Goal: Task Accomplishment & Management: Use online tool/utility

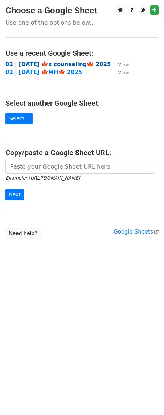
click at [52, 64] on strong "02 | [DATE] 🍁x counseling🍁 2025" at bounding box center [57, 64] width 105 height 7
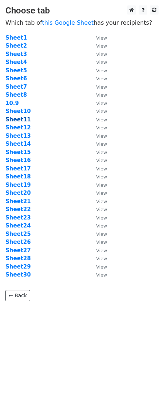
click at [18, 119] on strong "Sheet11" at bounding box center [17, 119] width 25 height 7
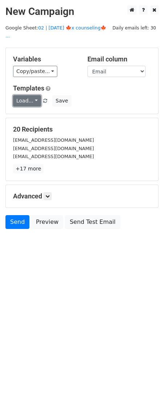
click at [28, 95] on link "Load..." at bounding box center [27, 100] width 28 height 11
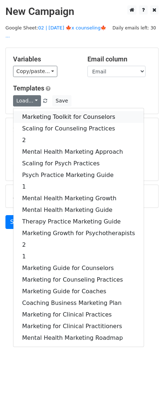
click at [46, 111] on link "Marketing Toolkit for Counselors" at bounding box center [78, 117] width 131 height 12
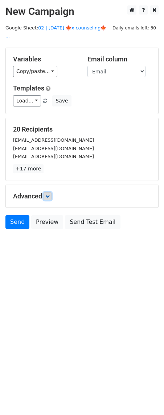
click at [49, 192] on link at bounding box center [48, 196] width 8 height 8
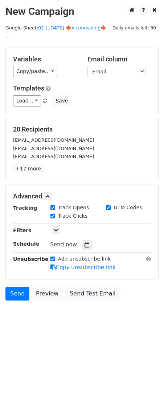
click at [82, 240] on div at bounding box center [87, 244] width 10 height 9
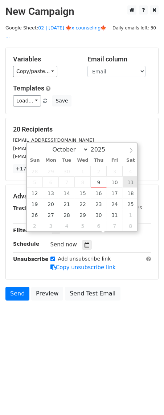
type input "2025-10-11 12:00"
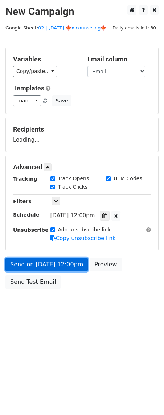
click at [58, 261] on link "Send on Oct 11 at 12:00pm" at bounding box center [46, 265] width 83 height 14
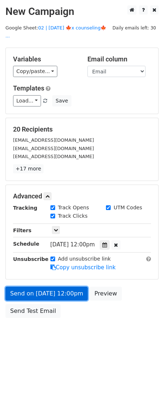
click at [49, 287] on link "Send on Oct 11 at 12:00pm" at bounding box center [46, 294] width 83 height 14
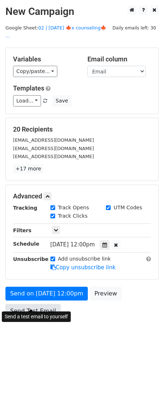
click at [30, 306] on link "Send Test Email" at bounding box center [32, 311] width 55 height 14
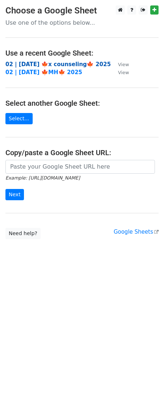
click at [73, 66] on strong "02 | [DATE] 🍁x counseling🍁 2025" at bounding box center [57, 64] width 105 height 7
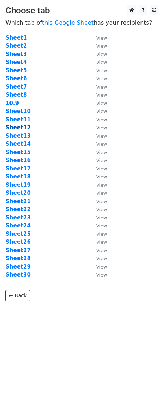
click at [17, 126] on strong "Sheet12" at bounding box center [17, 127] width 25 height 7
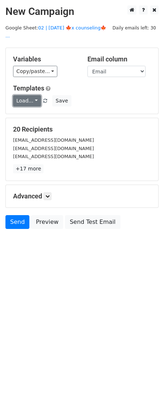
click at [31, 95] on link "Load..." at bounding box center [27, 100] width 28 height 11
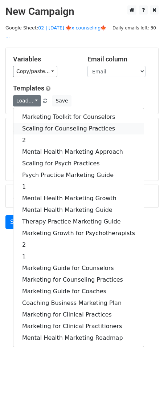
click at [59, 123] on link "Scaling for Counseling Practices" at bounding box center [78, 129] width 131 height 12
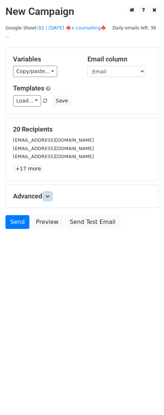
click at [50, 194] on icon at bounding box center [47, 196] width 4 height 4
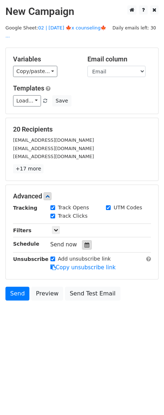
click at [85, 243] on icon at bounding box center [87, 245] width 5 height 5
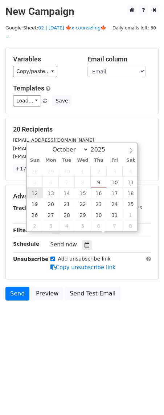
type input "2025-10-12 12:00"
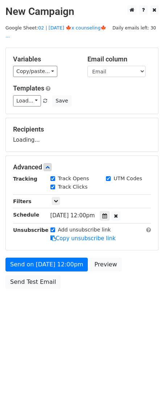
click at [31, 263] on div "Send on Oct 12 at 12:00pm Preview Send Test Email" at bounding box center [82, 275] width 164 height 35
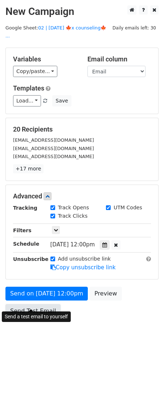
click at [25, 305] on link "Send Test Email" at bounding box center [32, 311] width 55 height 14
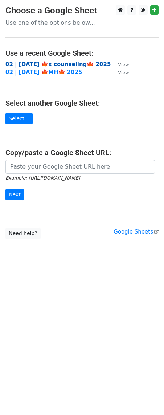
click at [49, 65] on strong "02 | [DATE] 🍁x counseling🍁 2025" at bounding box center [57, 64] width 105 height 7
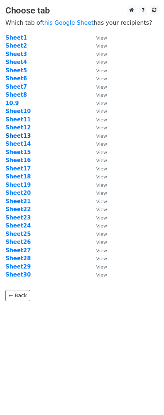
click at [15, 135] on strong "Sheet13" at bounding box center [17, 136] width 25 height 7
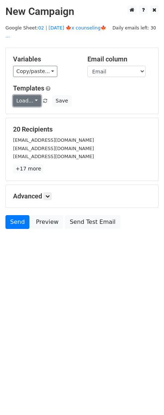
click at [32, 95] on link "Load..." at bounding box center [27, 100] width 28 height 11
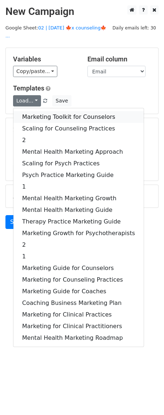
click at [66, 111] on link "Marketing Toolkit for Counselors" at bounding box center [78, 117] width 131 height 12
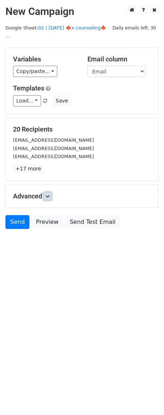
click at [47, 194] on icon at bounding box center [47, 196] width 4 height 4
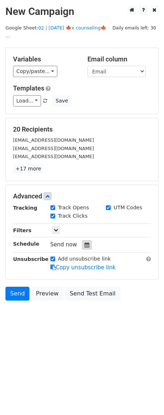
click at [85, 243] on icon at bounding box center [87, 245] width 5 height 5
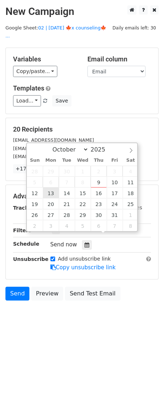
type input "[DATE] 12:00"
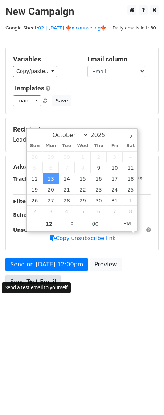
click at [41, 278] on link "Send Test Email" at bounding box center [32, 282] width 55 height 14
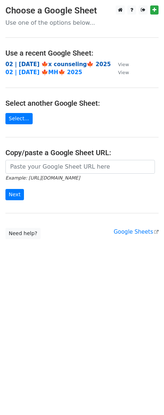
click at [56, 65] on strong "02 | [DATE] 🍁x counseling🍁 2025" at bounding box center [57, 64] width 105 height 7
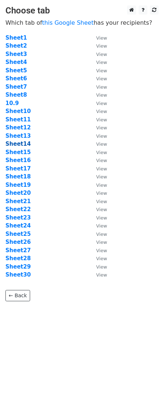
click at [19, 144] on strong "Sheet14" at bounding box center [17, 144] width 25 height 7
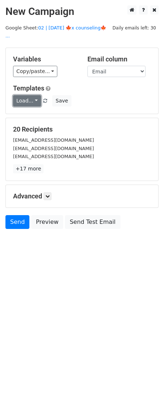
click at [22, 95] on link "Load..." at bounding box center [27, 100] width 28 height 11
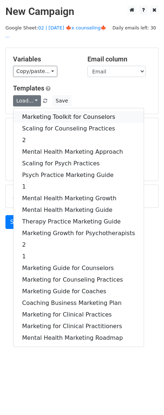
click at [32, 111] on link "Marketing Toolkit for Counselors" at bounding box center [78, 117] width 131 height 12
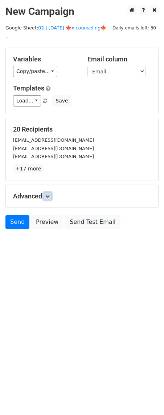
click at [47, 194] on icon at bounding box center [47, 196] width 4 height 4
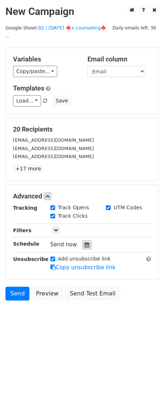
click at [85, 240] on div at bounding box center [87, 244] width 10 height 9
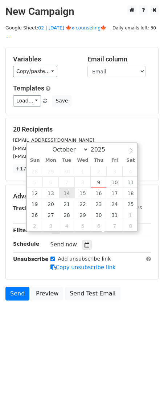
type input "2025-10-14 12:00"
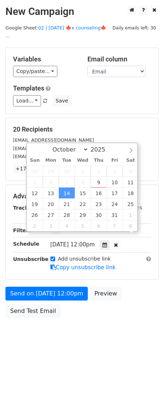
scroll to position [0, 0]
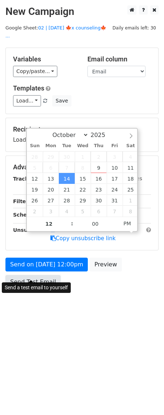
click at [41, 279] on link "Send Test Email" at bounding box center [32, 282] width 55 height 14
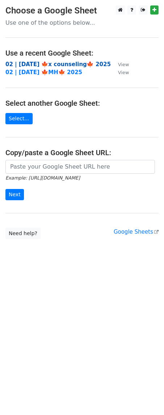
click at [58, 67] on strong "02 | [DATE] 🍁x counseling🍁 2025" at bounding box center [57, 64] width 105 height 7
